Goal: Navigation & Orientation: Find specific page/section

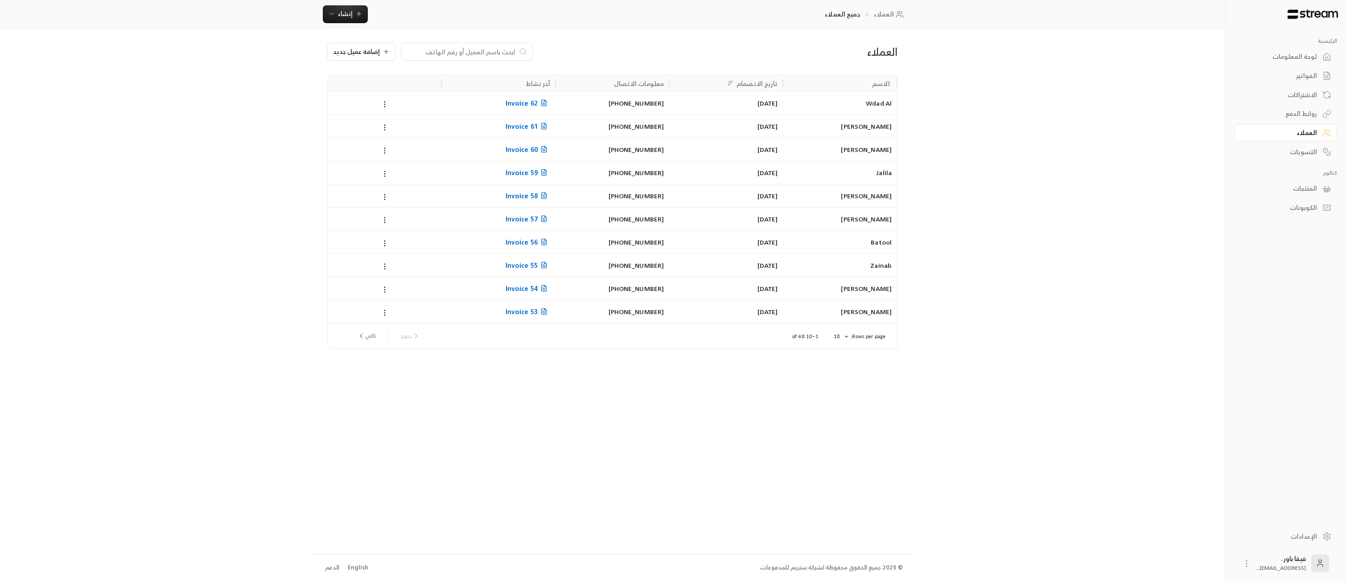
click at [1310, 55] on div "لوحة المعلومات" at bounding box center [1281, 56] width 72 height 9
